Goal: Task Accomplishment & Management: Complete application form

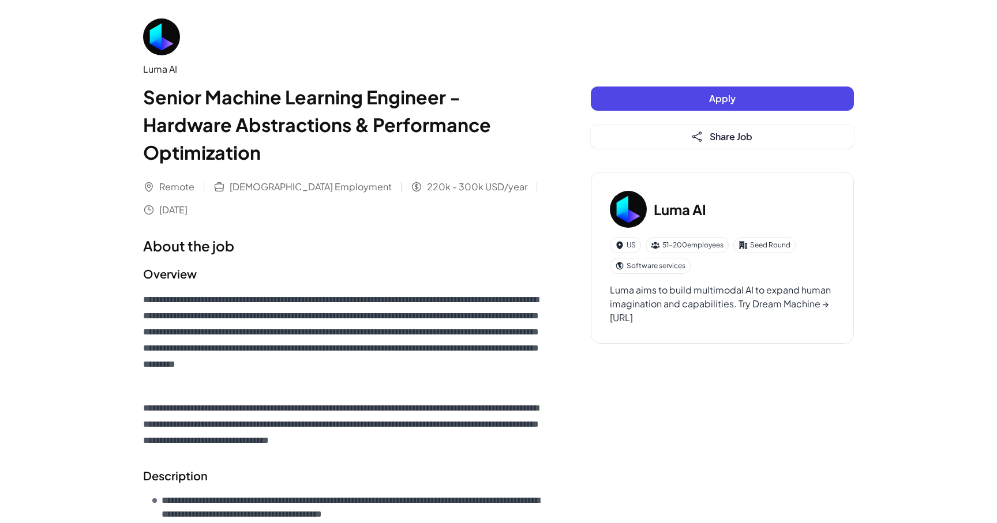
click at [156, 45] on img at bounding box center [161, 36] width 37 height 37
click at [758, 99] on button "Apply" at bounding box center [722, 99] width 263 height 24
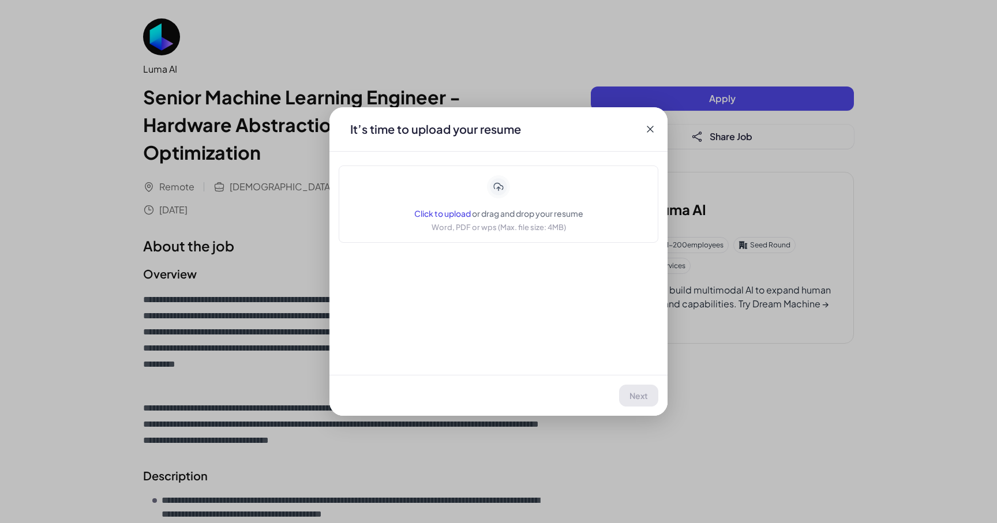
click at [758, 370] on div "Application Luma AI | Senior Machine Learning Engineer - Hardware Abstractions …" at bounding box center [498, 261] width 997 height 523
click at [651, 129] on icon at bounding box center [650, 129] width 6 height 6
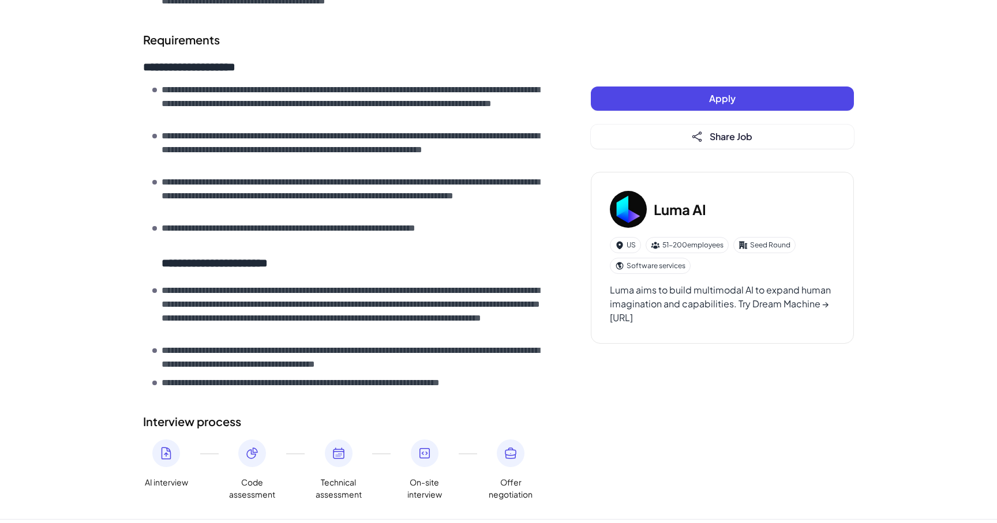
scroll to position [625, 0]
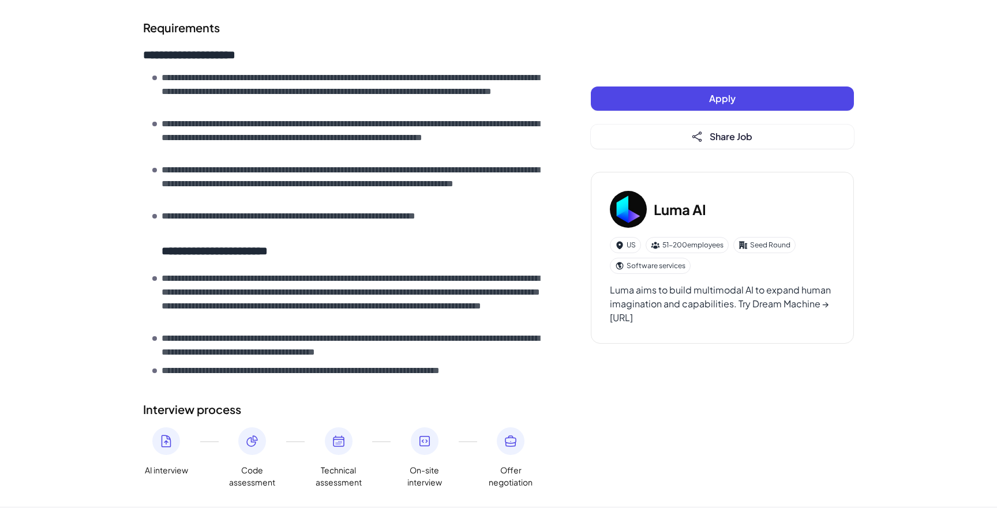
click at [170, 428] on div at bounding box center [166, 441] width 28 height 28
